Goal: Task Accomplishment & Management: Use online tool/utility

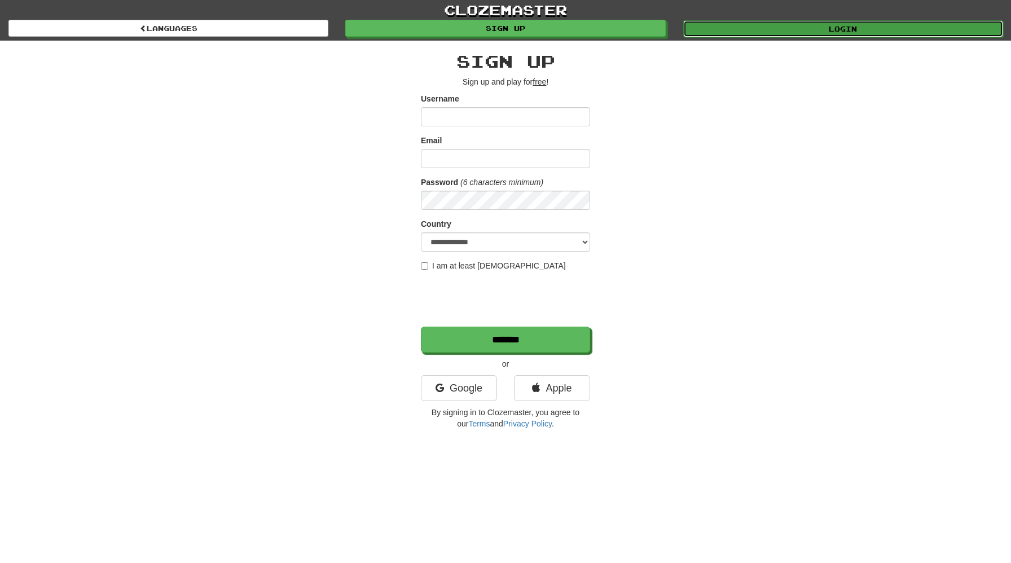
click at [774, 30] on link "Login" at bounding box center [843, 28] width 320 height 17
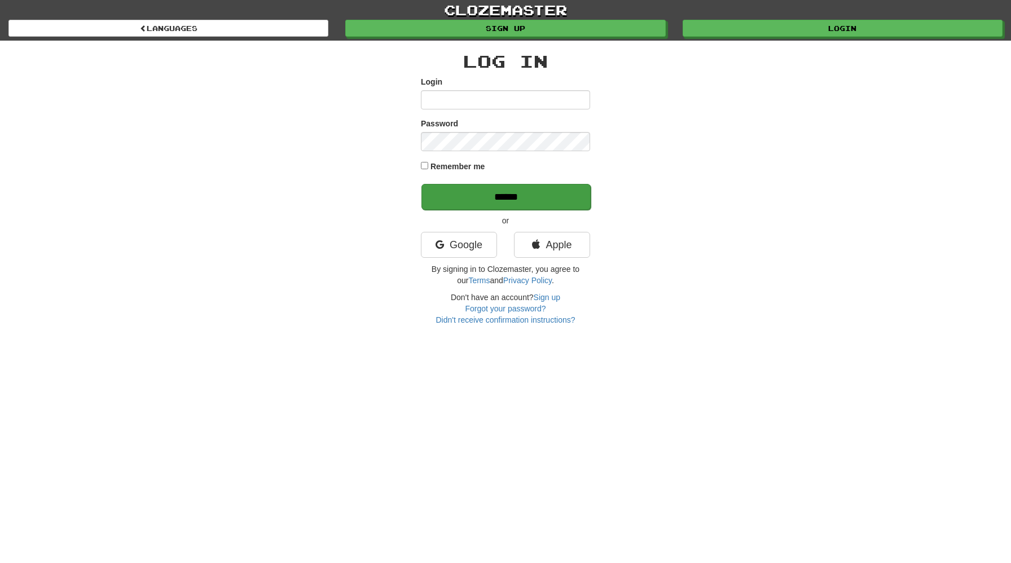
type input "**********"
click at [479, 202] on input "******" at bounding box center [505, 197] width 169 height 26
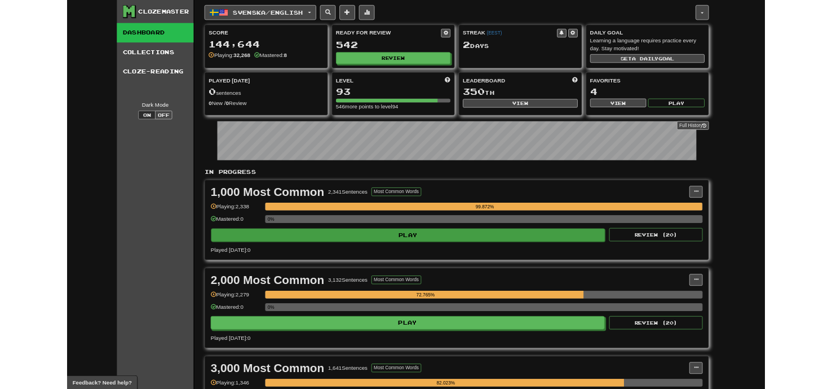
scroll to position [522, 0]
